Goal: Find contact information

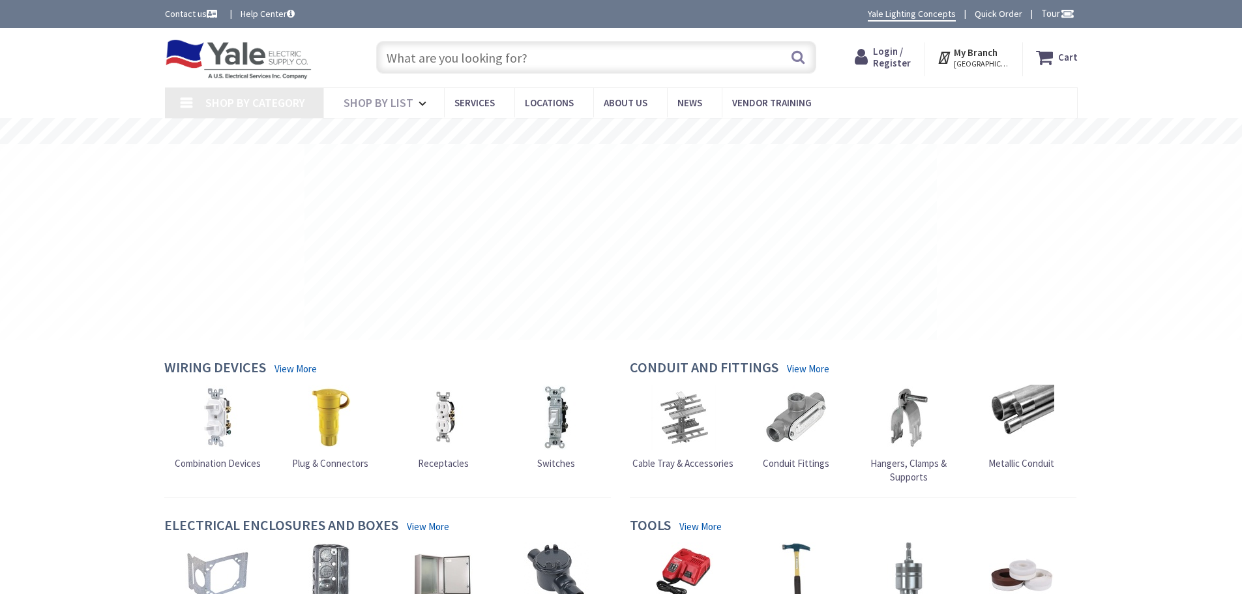
type input "[STREET_ADDRESS]"
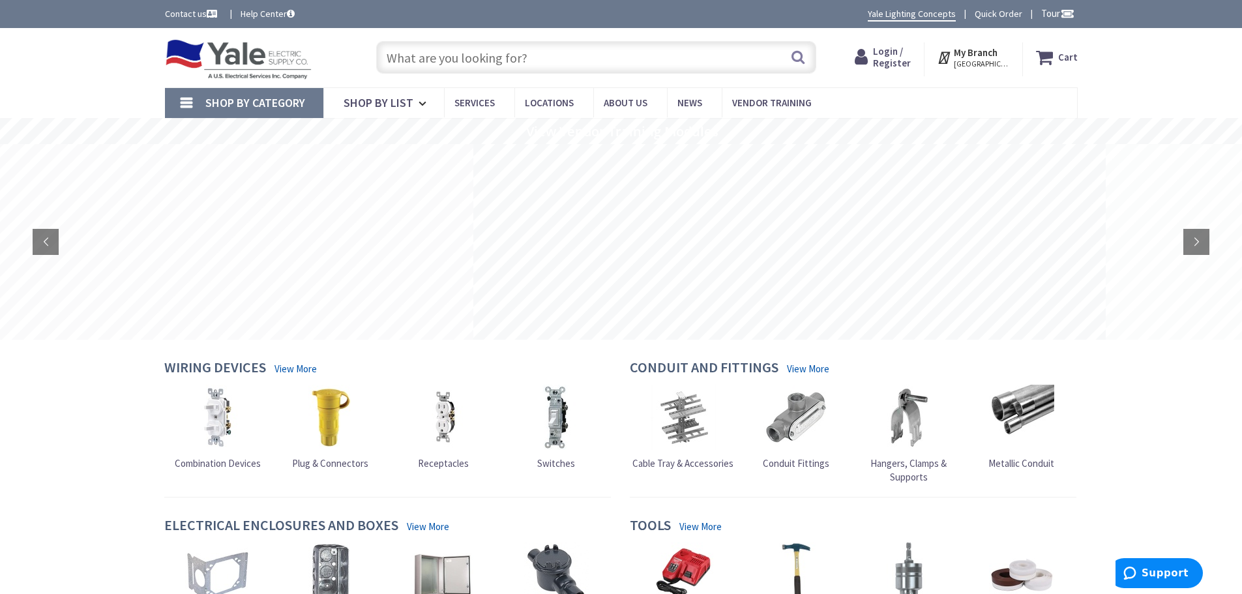
click at [184, 13] on link "Contact us" at bounding box center [192, 13] width 55 height 13
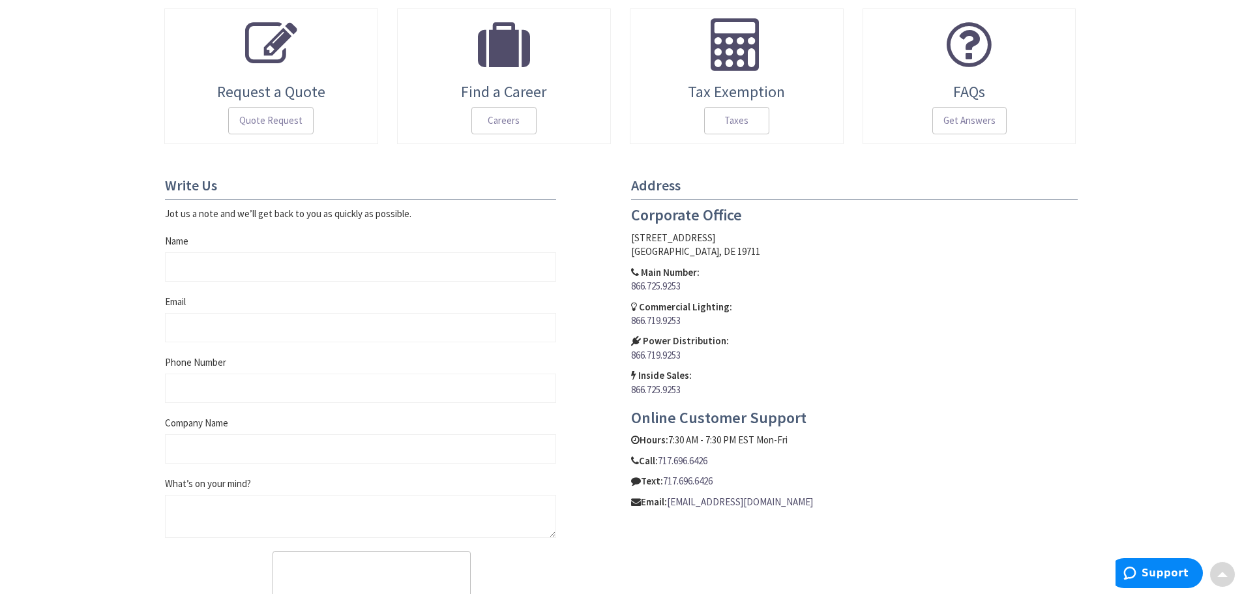
scroll to position [391, 0]
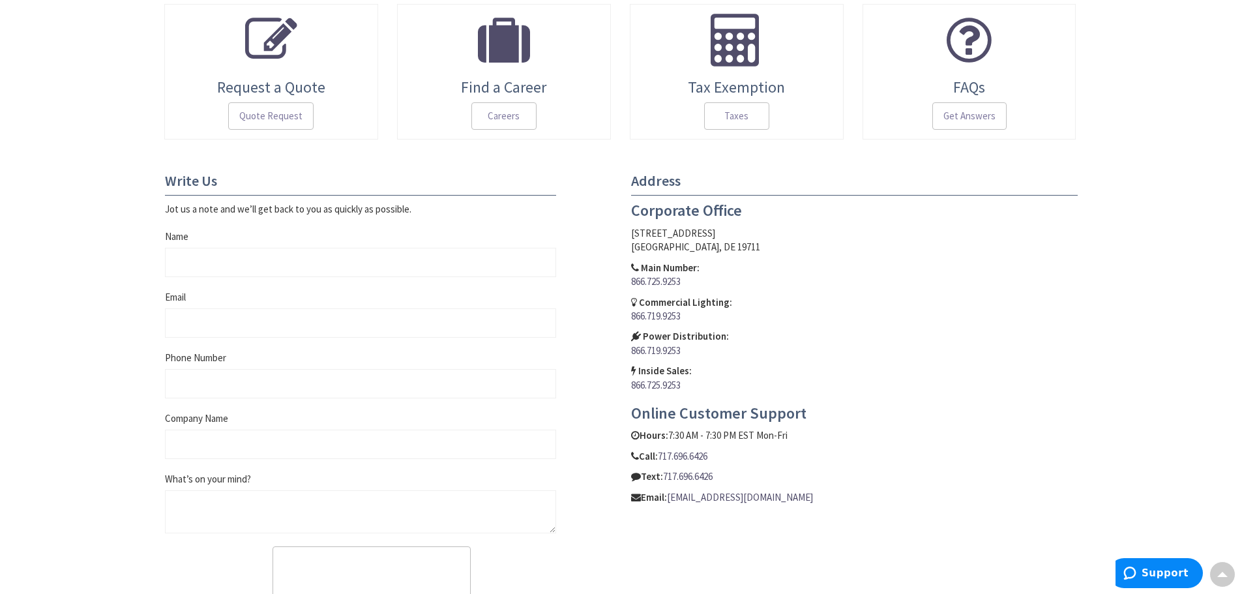
drag, startPoint x: 694, startPoint y: 280, endPoint x: 624, endPoint y: 283, distance: 70.4
click at [624, 283] on div "Address Corporate Office [STREET_ADDRESS] Main Number: 866.725.9253 Commercial …" at bounding box center [854, 338] width 466 height 331
copy link "866.725.9253"
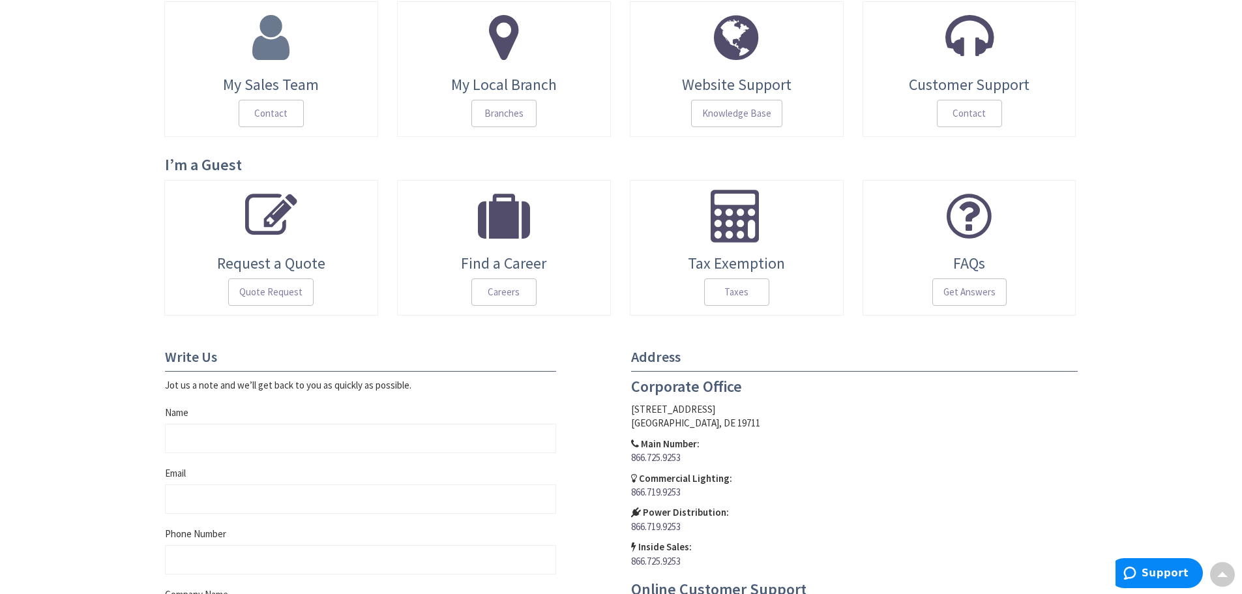
scroll to position [196, 0]
